Goal: Check status: Check status

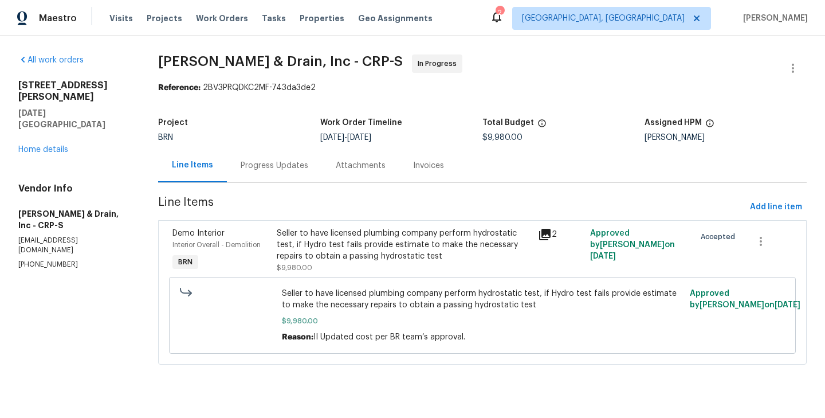
click at [279, 178] on div "Progress Updates" at bounding box center [274, 165] width 95 height 34
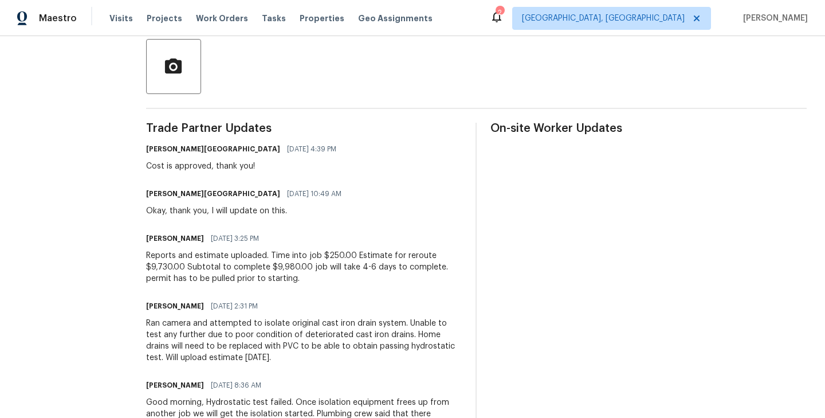
scroll to position [269, 0]
